Goal: Use online tool/utility: Utilize a website feature to perform a specific function

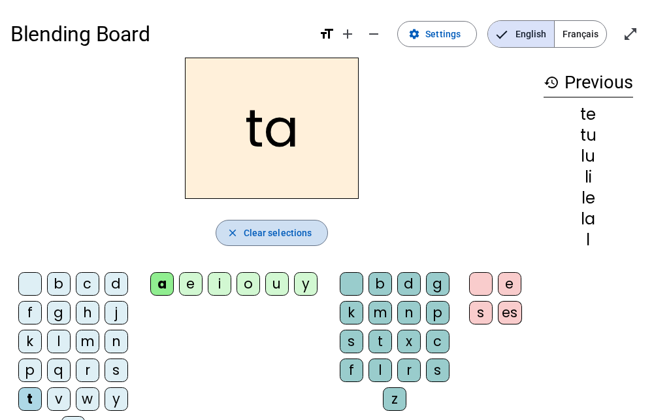
click at [278, 228] on span "Clear selections" at bounding box center [278, 233] width 69 height 16
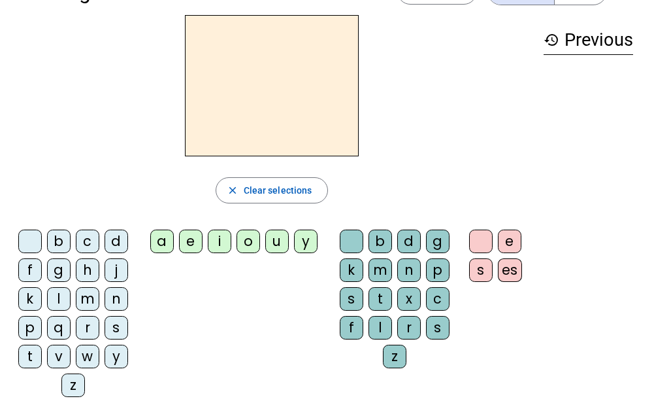
scroll to position [65, 0]
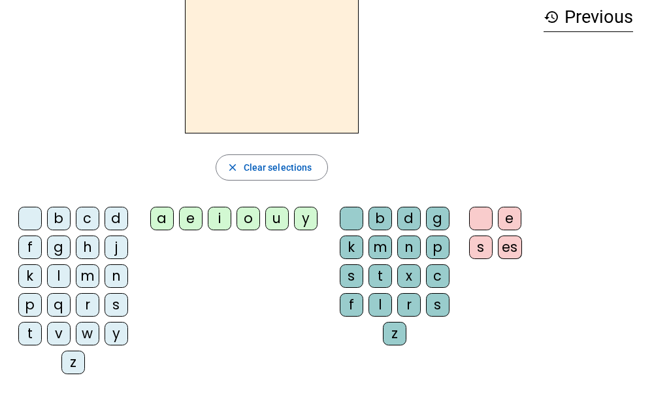
click at [59, 279] on div "l" at bounding box center [59, 276] width 24 height 24
click at [161, 216] on div "a" at bounding box center [162, 219] width 24 height 24
click at [184, 219] on div "e" at bounding box center [191, 219] width 24 height 24
click at [282, 216] on div "u" at bounding box center [277, 219] width 24 height 24
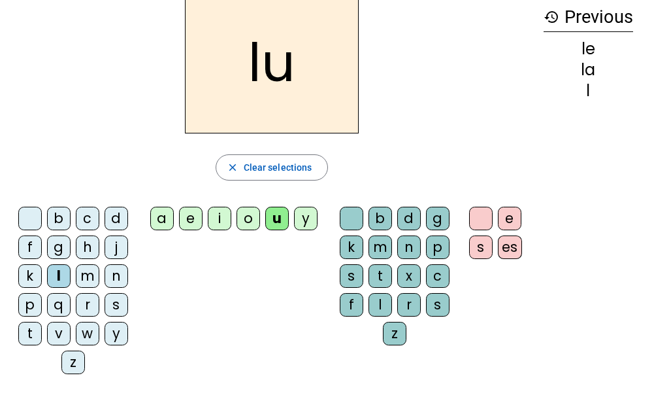
click at [30, 332] on div "t" at bounding box center [30, 334] width 24 height 24
click at [244, 228] on div "o" at bounding box center [249, 219] width 24 height 24
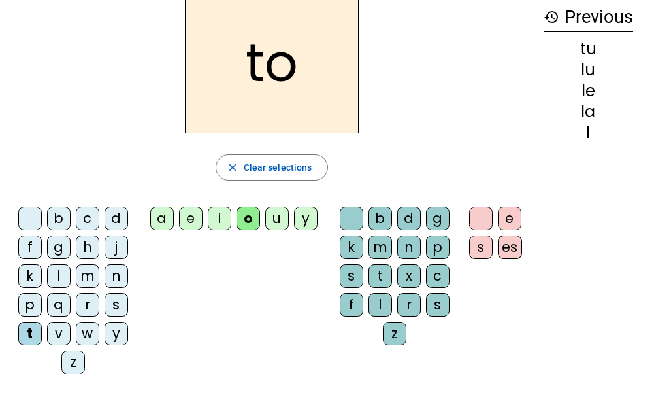
click at [193, 219] on div "e" at bounding box center [191, 219] width 24 height 24
click at [186, 225] on div "e" at bounding box center [191, 219] width 24 height 24
click at [161, 216] on div "a" at bounding box center [162, 219] width 24 height 24
